Goal: Task Accomplishment & Management: Complete application form

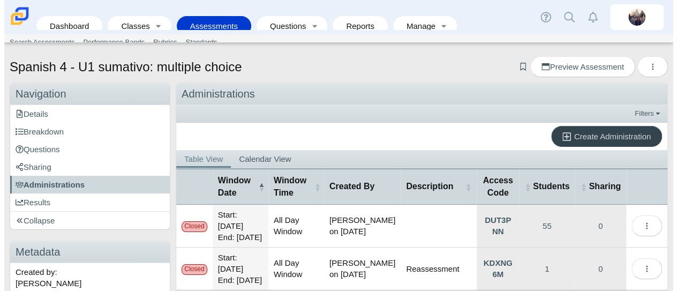
scroll to position [74, 0]
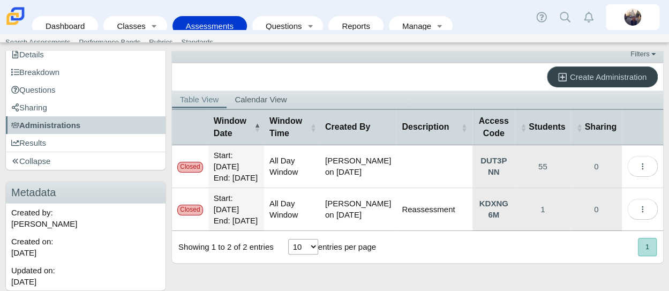
click at [584, 72] on span "Create Administration" at bounding box center [608, 76] width 77 height 9
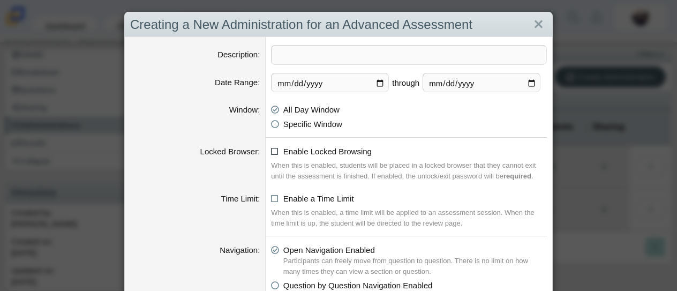
click at [271, 150] on icon at bounding box center [275, 150] width 8 height 8
click at [271, 150] on input "Enable Locked Browsing" at bounding box center [274, 148] width 7 height 7
checkbox input "true"
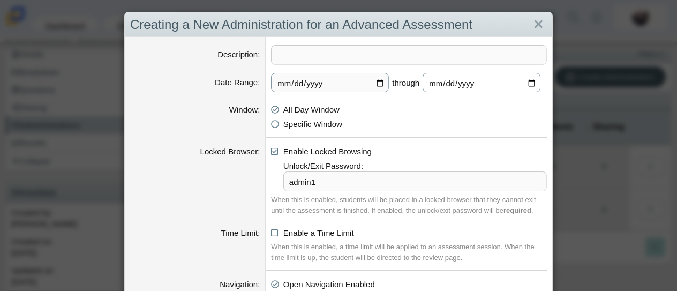
click at [529, 82] on input "[DATE]" at bounding box center [482, 82] width 118 height 19
type input "[DATE]"
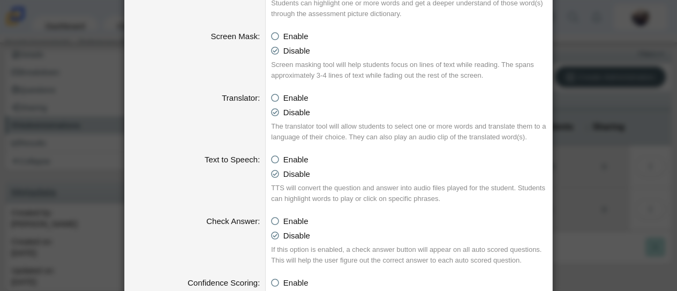
scroll to position [928, 0]
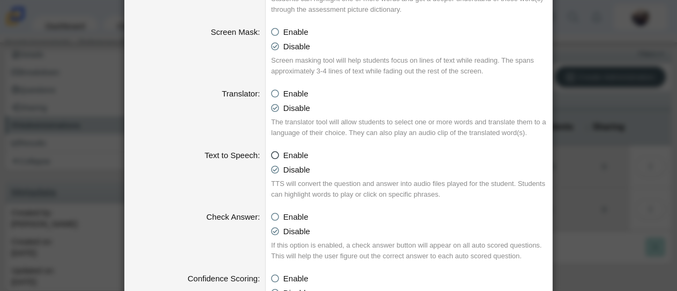
click at [271, 153] on icon at bounding box center [275, 154] width 8 height 8
click at [271, 153] on input "Enable" at bounding box center [274, 152] width 7 height 7
radio input "true"
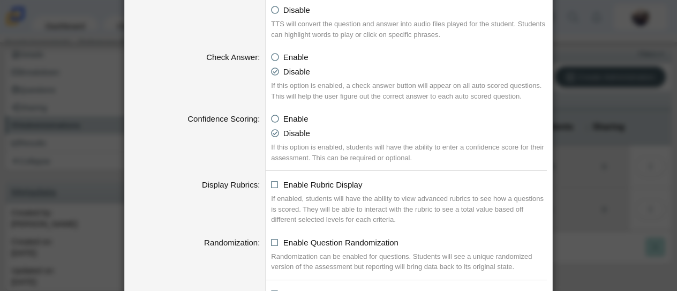
scroll to position [1088, 0]
click at [271, 116] on icon at bounding box center [275, 117] width 8 height 8
click at [271, 116] on input "Enable" at bounding box center [274, 115] width 7 height 7
radio input "true"
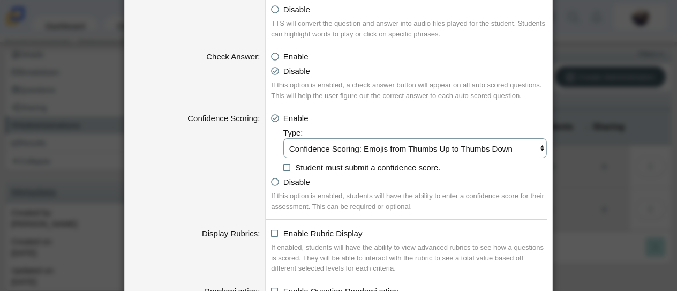
click at [315, 144] on select "Confidence Scoring: Emojis from Thumbs Up to Thumbs Down Confidence Scoring: Em…" at bounding box center [415, 148] width 264 height 20
select select "emojis"
click at [283, 138] on select "Confidence Scoring: Emojis from Thumbs Up to Thumbs Down Confidence Scoring: Em…" at bounding box center [415, 148] width 264 height 20
click at [283, 167] on icon at bounding box center [287, 166] width 8 height 8
click at [283, 167] on input "Student must submit a confidence score." at bounding box center [286, 164] width 7 height 7
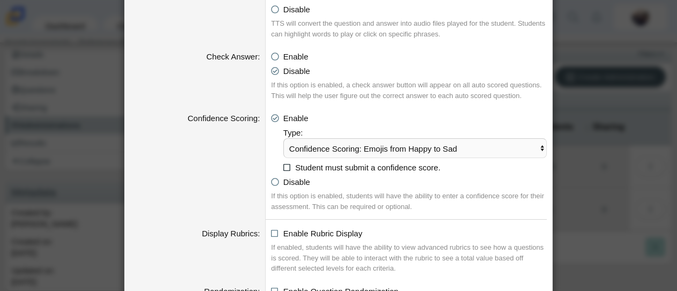
checkbox input "true"
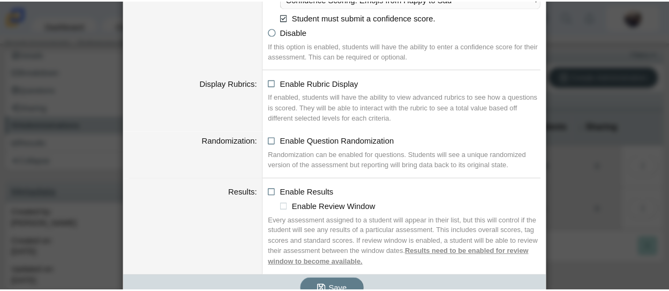
scroll to position [1253, 0]
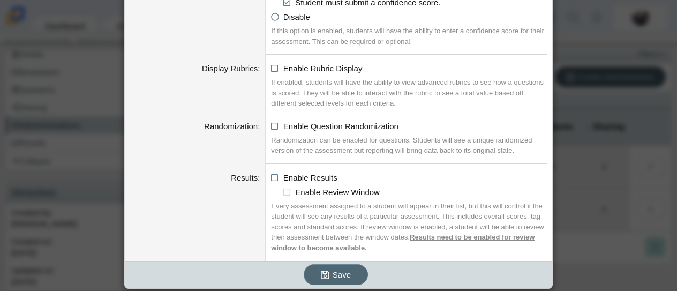
click at [324, 271] on use "submit" at bounding box center [325, 275] width 9 height 9
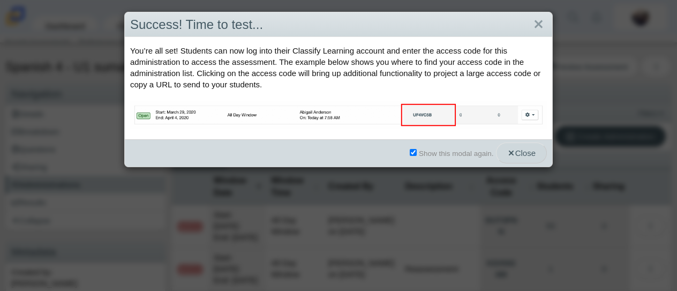
click at [532, 154] on span "Close" at bounding box center [521, 152] width 28 height 9
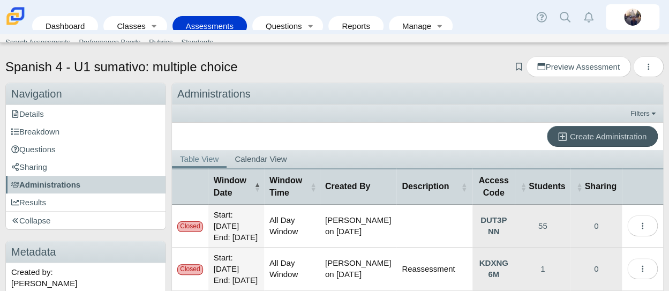
scroll to position [128, 0]
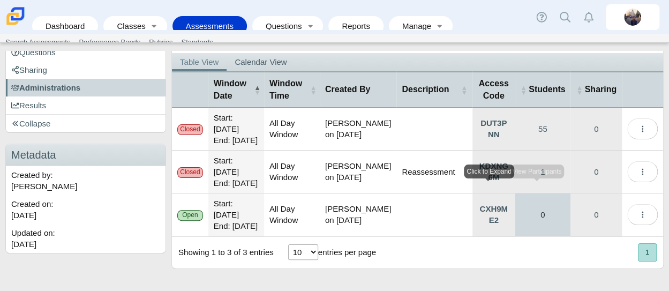
click at [541, 208] on link "0" at bounding box center [543, 214] width 56 height 42
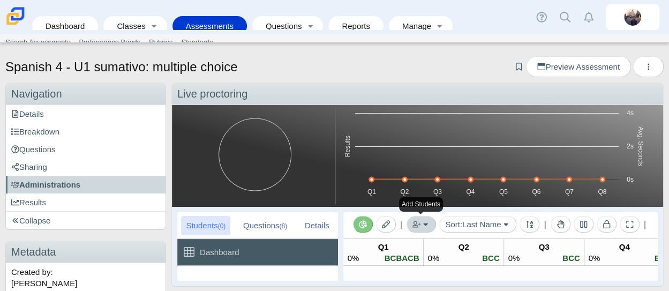
click at [424, 221] on button "button" at bounding box center [421, 224] width 29 height 17
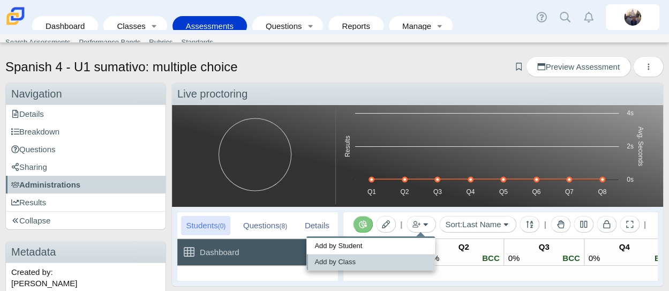
click at [385, 264] on link "Add by Class" at bounding box center [371, 262] width 129 height 16
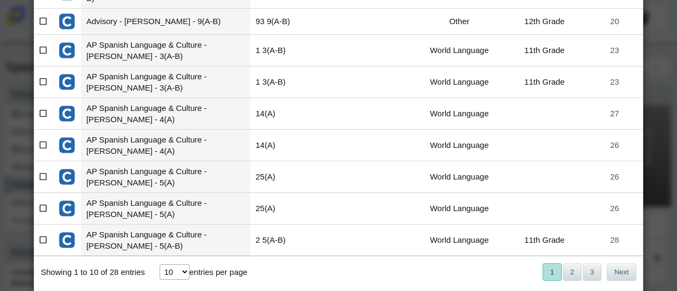
scroll to position [167, 0]
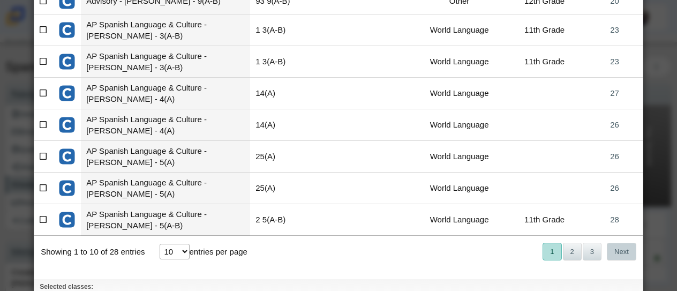
click at [615, 243] on button "Next" at bounding box center [621, 252] width 29 height 18
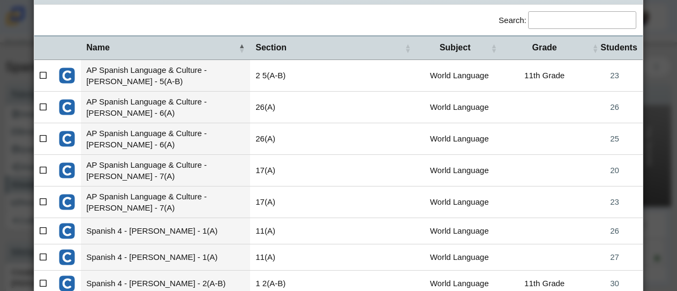
scroll to position [228, 0]
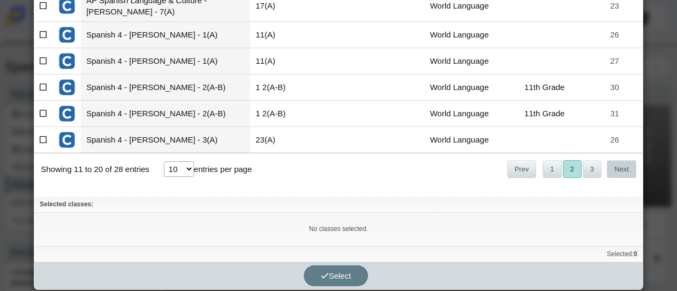
click at [621, 168] on button "Next" at bounding box center [621, 169] width 29 height 18
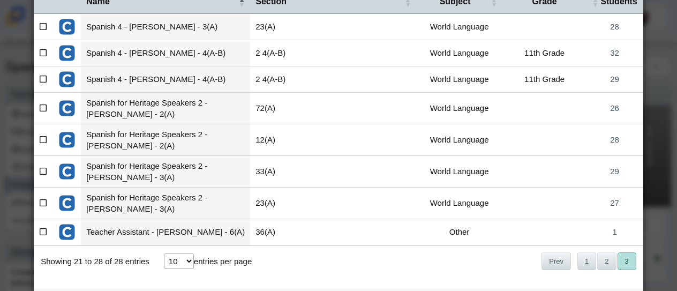
scroll to position [84, 0]
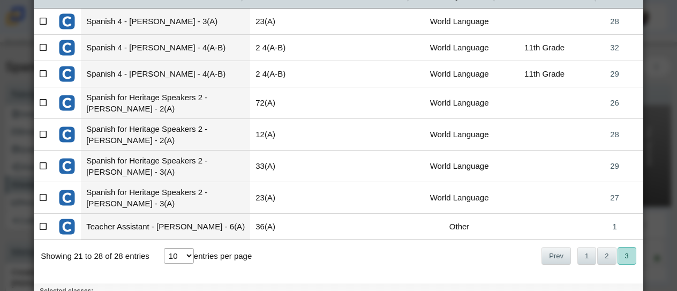
click at [45, 102] on icon at bounding box center [44, 103] width 8 height 8
checkbox input"] "true"
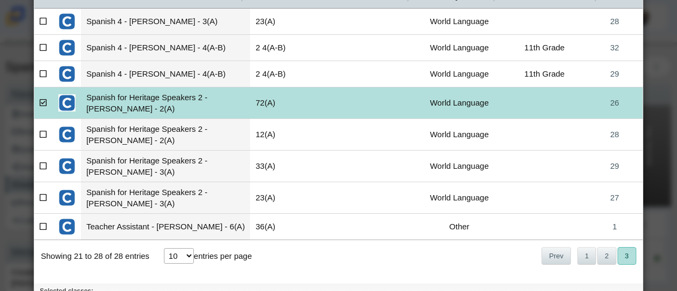
click at [43, 136] on icon at bounding box center [44, 134] width 8 height 8
checkbox input"] "true"
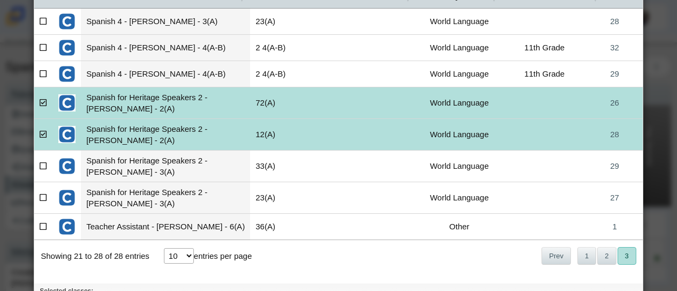
click at [43, 165] on icon at bounding box center [44, 166] width 8 height 8
checkbox input"] "true"
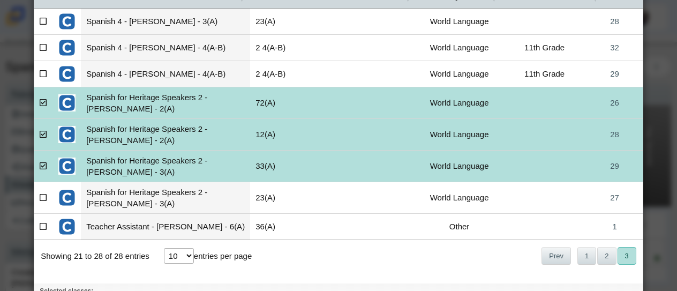
click at [42, 196] on icon at bounding box center [44, 197] width 8 height 8
checkbox input"] "true"
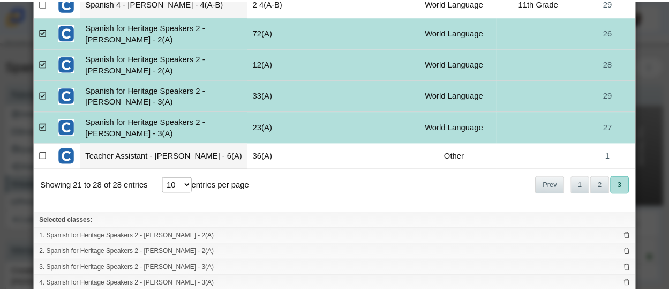
scroll to position [200, 0]
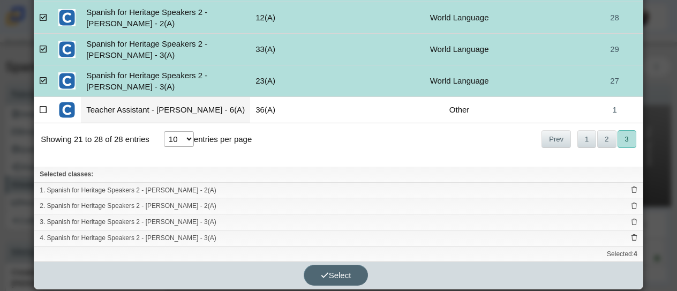
click at [345, 272] on span "Select" at bounding box center [336, 275] width 31 height 9
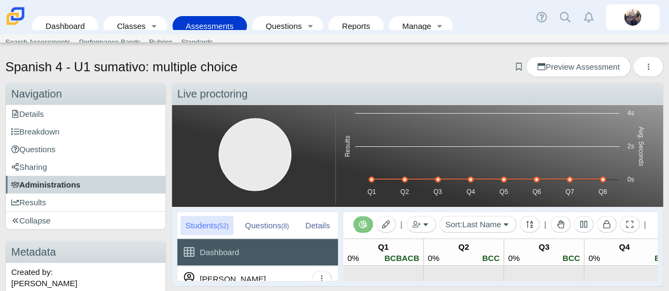
click at [76, 184] on span "Administrations" at bounding box center [45, 184] width 69 height 9
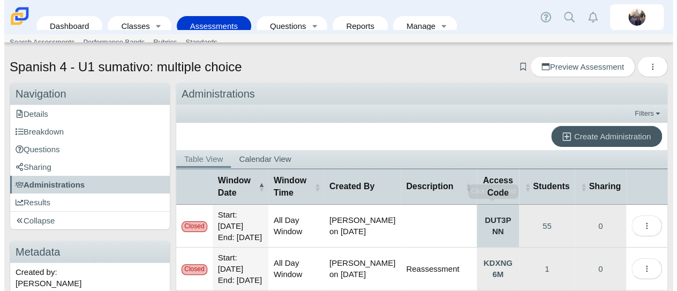
scroll to position [128, 0]
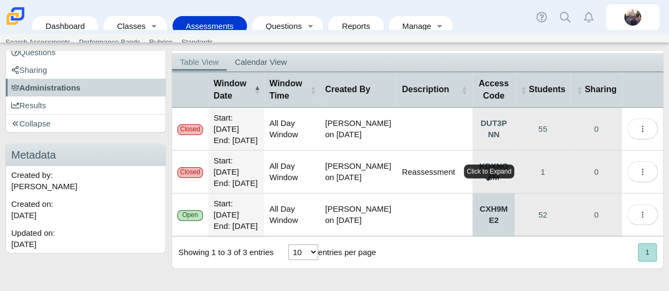
click at [495, 212] on link "CXH9ME2" at bounding box center [494, 214] width 42 height 42
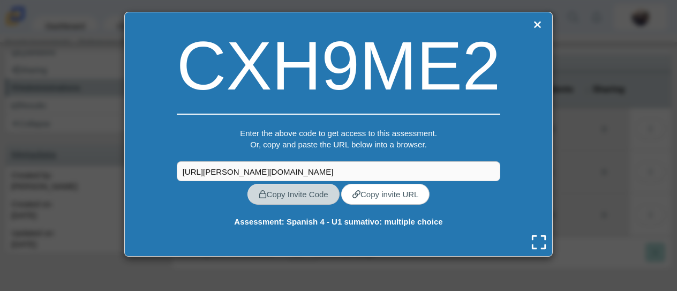
click at [312, 196] on link "Copy Invite Code" at bounding box center [294, 194] width 92 height 21
type textarea "CXH9ME2"
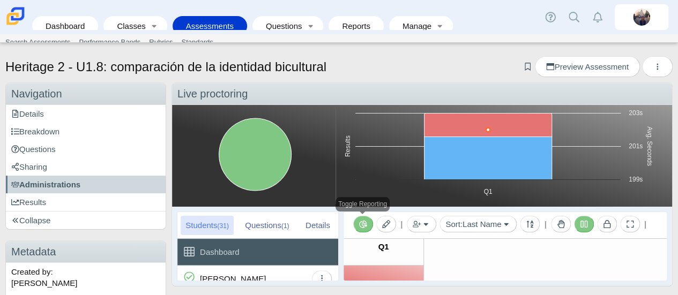
click at [363, 225] on icon "Toggle Reporting" at bounding box center [363, 224] width 8 height 8
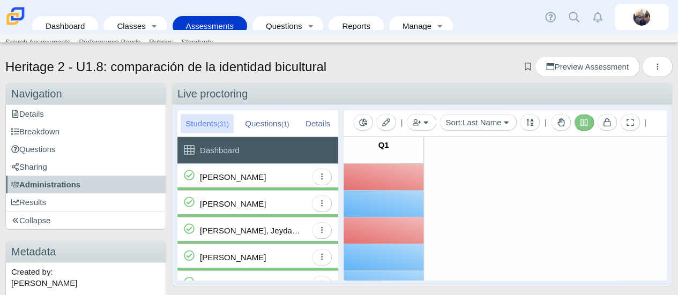
click at [394, 180] on div at bounding box center [384, 177] width 80 height 26
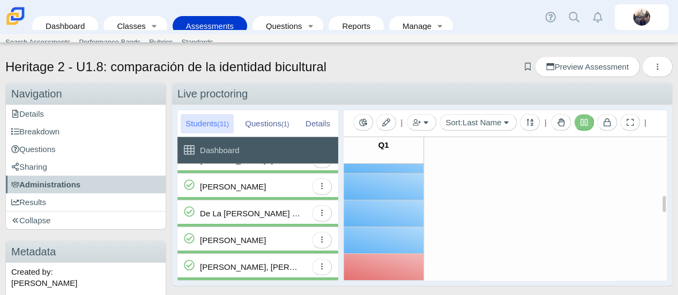
click at [389, 268] on div at bounding box center [384, 267] width 80 height 26
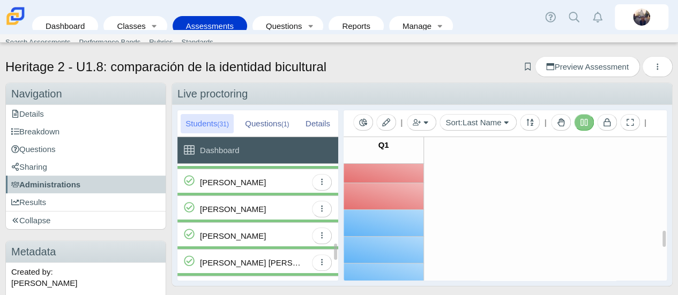
scroll to position [517, 0]
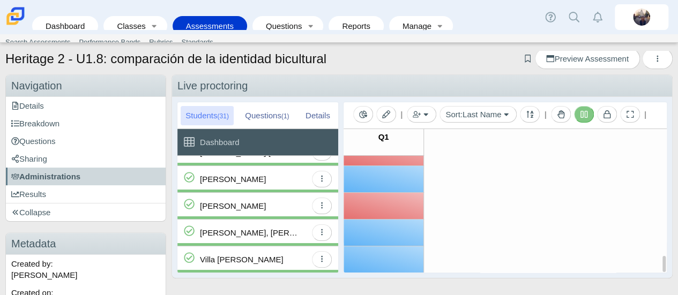
click at [396, 204] on div at bounding box center [384, 206] width 80 height 26
